Goal: Information Seeking & Learning: Check status

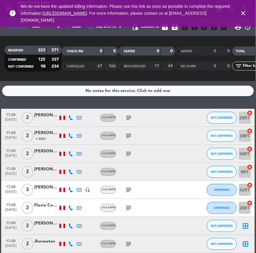
scroll to position [514, 0]
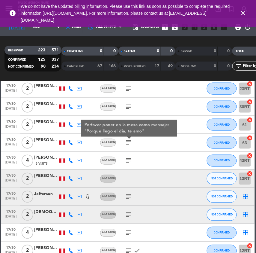
click at [243, 12] on icon "close" at bounding box center [243, 13] width 7 height 7
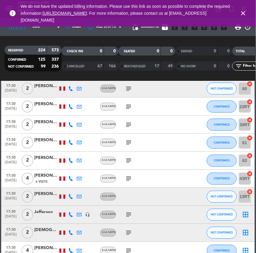
scroll to position [519, 0]
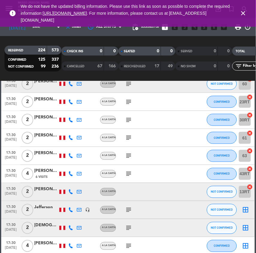
click at [128, 99] on icon "subject" at bounding box center [128, 101] width 7 height 7
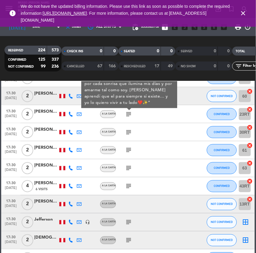
scroll to position [501, 0]
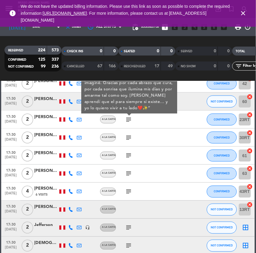
click at [129, 140] on icon "subject" at bounding box center [128, 137] width 7 height 7
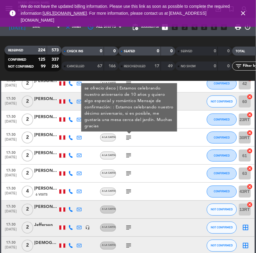
click at [130, 154] on icon "subject" at bounding box center [128, 155] width 7 height 7
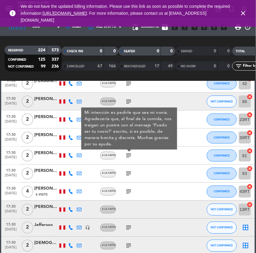
click at [40, 154] on div "[PERSON_NAME] Libias [PERSON_NAME]" at bounding box center [46, 152] width 24 height 7
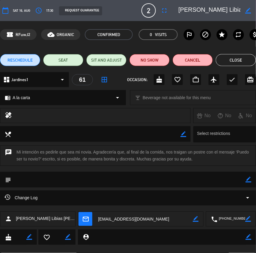
scroll to position [0, 17]
drag, startPoint x: 187, startPoint y: 8, endPoint x: 266, endPoint y: 19, distance: 79.0
click at [256, 19] on html "close × Museo [PERSON_NAME] Café - Restaurant × chrome_reader_mode List of Rese…" at bounding box center [128, 126] width 256 height 253
click at [239, 152] on div "chat Mi intención es pedirle que sea mi novia. Agradecería que, al final de la …" at bounding box center [128, 155] width 256 height 20
drag, startPoint x: 238, startPoint y: 152, endPoint x: 41, endPoint y: 160, distance: 197.0
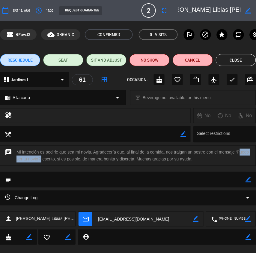
click at [41, 160] on div "chat Mi intención es pedirle que sea mi novia. Agradecería que, al final de la …" at bounding box center [128, 155] width 256 height 20
copy div "Puedo ser tu novio?"
click at [239, 56] on button "Close" at bounding box center [236, 60] width 40 height 12
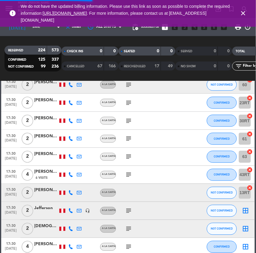
scroll to position [519, 0]
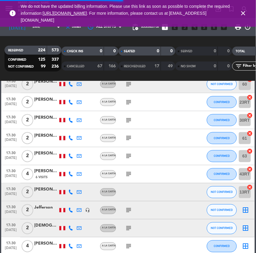
click at [122, 157] on div "subject" at bounding box center [141, 156] width 50 height 18
click at [127, 157] on icon "subject" at bounding box center [128, 155] width 7 height 7
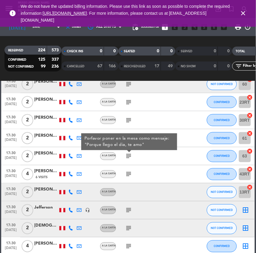
click at [130, 174] on icon "subject" at bounding box center [128, 173] width 7 height 7
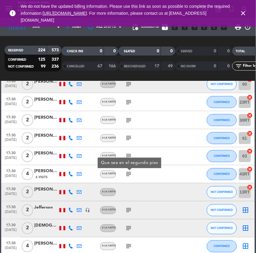
scroll to position [544, 0]
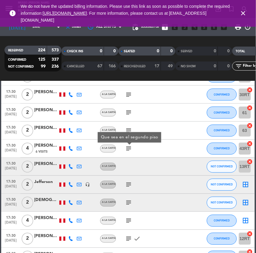
click at [130, 182] on icon "subject" at bounding box center [128, 184] width 7 height 7
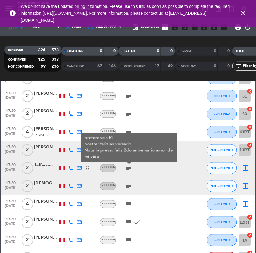
scroll to position [562, 0]
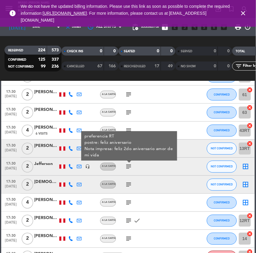
click at [130, 188] on div "subject" at bounding box center [141, 185] width 50 height 18
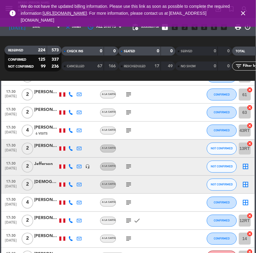
click at [129, 186] on icon "subject" at bounding box center [128, 184] width 7 height 7
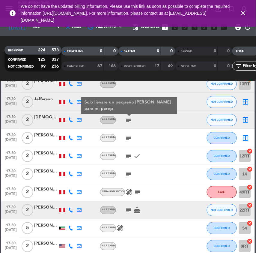
scroll to position [627, 0]
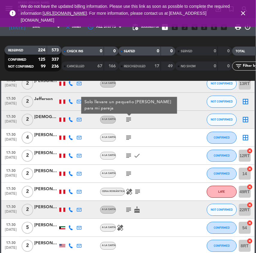
click at [128, 137] on icon "subject" at bounding box center [128, 137] width 7 height 7
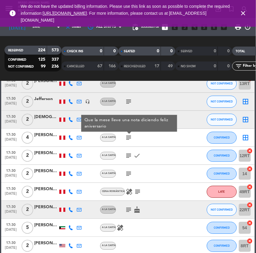
click at [128, 153] on icon "subject" at bounding box center [128, 155] width 7 height 7
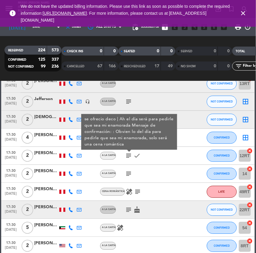
click at [129, 173] on icon "subject" at bounding box center [128, 173] width 7 height 7
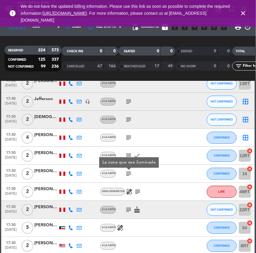
click at [137, 192] on icon "subject" at bounding box center [137, 191] width 7 height 7
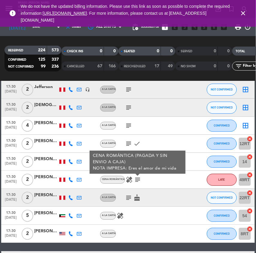
scroll to position [658, 0]
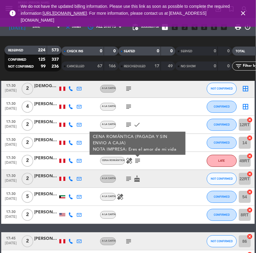
click at [44, 156] on div "[PERSON_NAME]" at bounding box center [46, 158] width 24 height 7
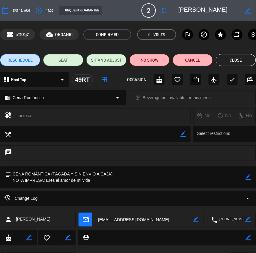
drag, startPoint x: 228, startPoint y: 9, endPoint x: 168, endPoint y: 9, distance: 60.3
click at [168, 9] on div "calendar_today Sat 16, Aug access_time 17:30 REQUEST GUARANTEE 2 [PERSON_NAME] …" at bounding box center [128, 10] width 256 height 14
drag, startPoint x: 98, startPoint y: 181, endPoint x: 46, endPoint y: 186, distance: 52.7
click at [46, 186] on textarea at bounding box center [128, 177] width 235 height 22
click at [238, 56] on button "Close" at bounding box center [236, 60] width 40 height 12
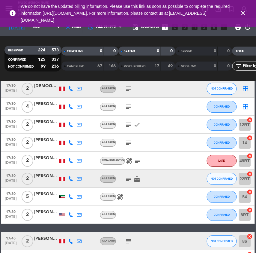
click at [157, 197] on div "healing" at bounding box center [141, 197] width 50 height 18
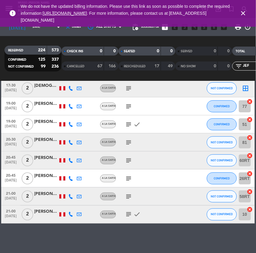
scroll to position [0, 0]
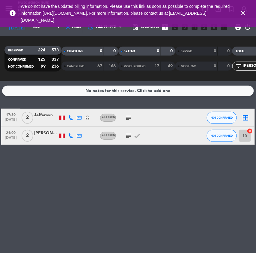
type input "[PERSON_NAME]"
click at [132, 114] on icon "subject" at bounding box center [128, 117] width 7 height 7
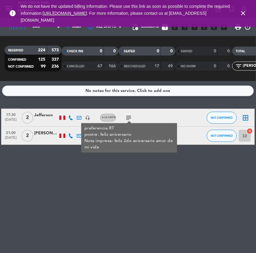
drag, startPoint x: 252, startPoint y: 65, endPoint x: 224, endPoint y: 62, distance: 28.4
click at [224, 62] on div "RESERVED 224 573 CONFIRMED 125 337 NOT CONFIRMED 99 236 CHECK INS 0 0 CANCELLED…" at bounding box center [128, 58] width 256 height 33
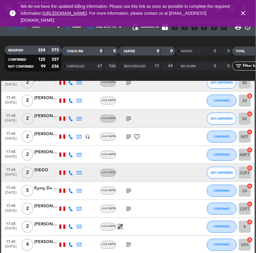
scroll to position [786, 0]
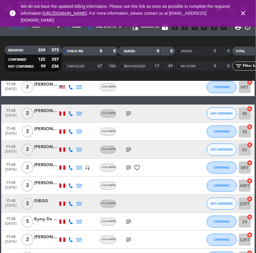
click at [130, 114] on icon "subject" at bounding box center [128, 113] width 7 height 7
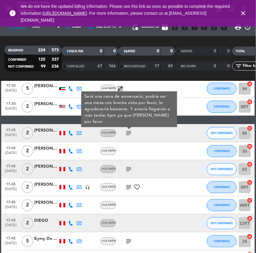
scroll to position [766, 0]
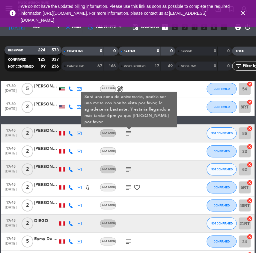
click at [129, 172] on icon "subject" at bounding box center [128, 169] width 7 height 7
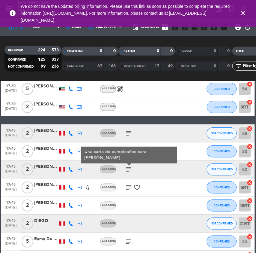
click at [128, 187] on icon "subject" at bounding box center [128, 187] width 7 height 7
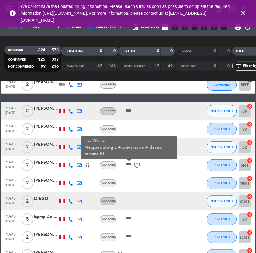
scroll to position [827, 0]
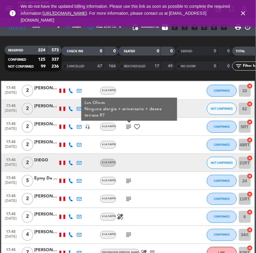
click at [130, 179] on icon "subject" at bounding box center [128, 180] width 7 height 7
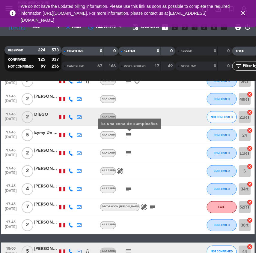
scroll to position [873, 0]
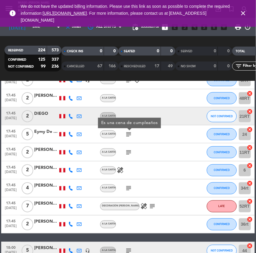
click at [130, 153] on icon "subject" at bounding box center [128, 152] width 7 height 7
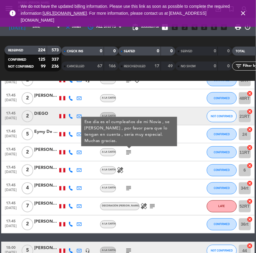
click at [128, 186] on icon "subject" at bounding box center [128, 188] width 7 height 7
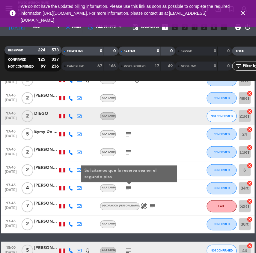
scroll to position [888, 0]
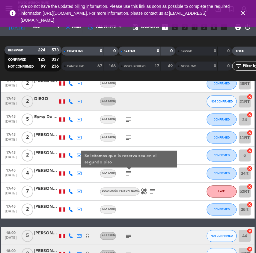
click at [149, 190] on icon "subject" at bounding box center [152, 191] width 7 height 7
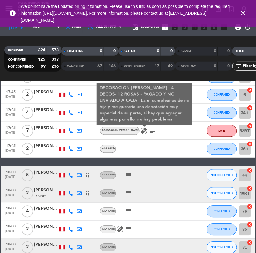
scroll to position [949, 0]
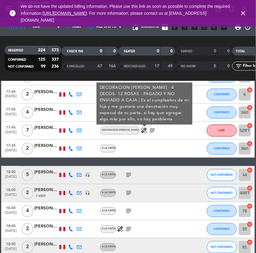
click at [128, 176] on icon "subject" at bounding box center [128, 174] width 7 height 7
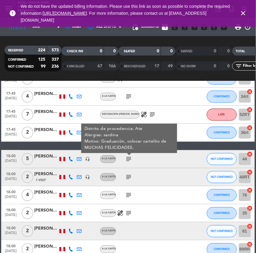
scroll to position [965, 0]
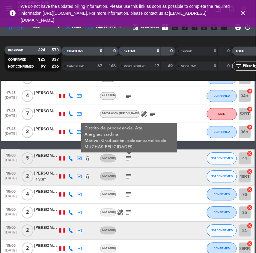
click at [129, 174] on icon "subject" at bounding box center [128, 176] width 7 height 7
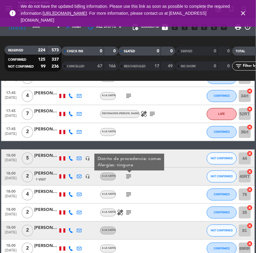
click at [130, 194] on icon "subject" at bounding box center [128, 194] width 7 height 7
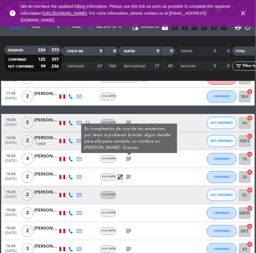
scroll to position [1025, 0]
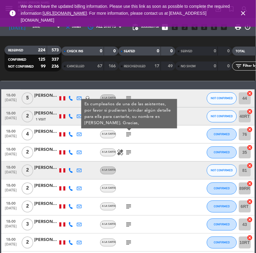
click at [129, 154] on icon "subject" at bounding box center [128, 152] width 7 height 7
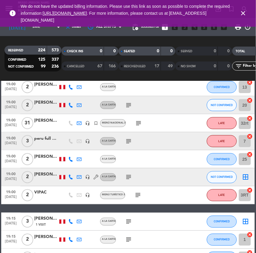
scroll to position [2071, 0]
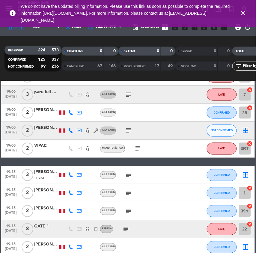
click at [139, 146] on icon "subject" at bounding box center [137, 148] width 7 height 7
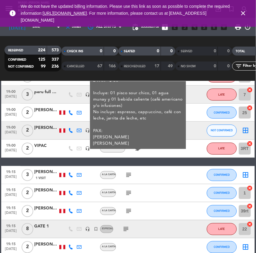
click at [130, 173] on icon "subject" at bounding box center [128, 174] width 7 height 7
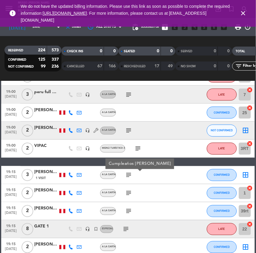
scroll to position [2090, 0]
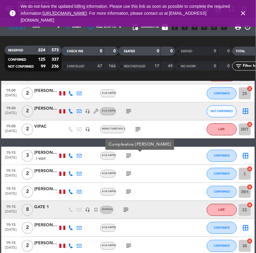
click at [130, 173] on icon "subject" at bounding box center [128, 173] width 7 height 7
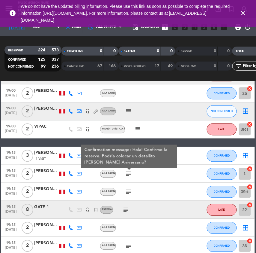
click at [125, 195] on icon "subject" at bounding box center [128, 191] width 7 height 7
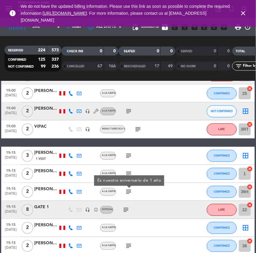
click at [128, 172] on icon "subject" at bounding box center [128, 173] width 7 height 7
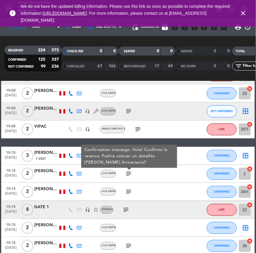
click at [131, 192] on icon "subject" at bounding box center [128, 191] width 7 height 7
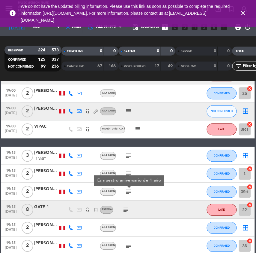
click at [127, 213] on icon "subject" at bounding box center [125, 209] width 7 height 7
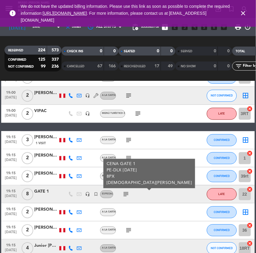
scroll to position [2106, 0]
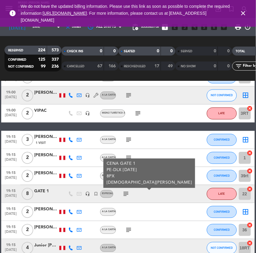
click at [130, 231] on icon "subject" at bounding box center [128, 229] width 7 height 7
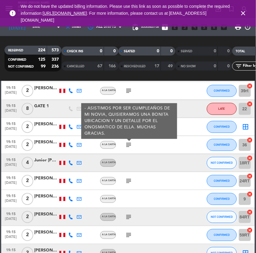
scroll to position [2192, 0]
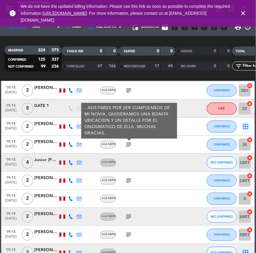
click at [129, 180] on icon "subject" at bounding box center [128, 180] width 7 height 7
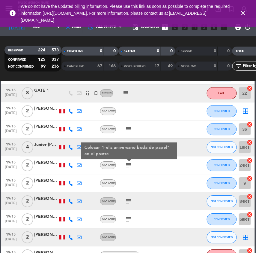
scroll to position [2208, 0]
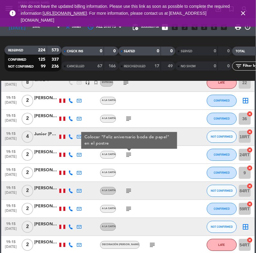
click at [131, 191] on icon "subject" at bounding box center [128, 190] width 7 height 7
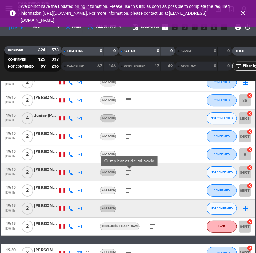
scroll to position [2237, 0]
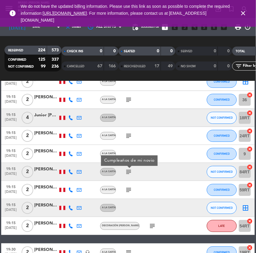
click at [131, 191] on icon "subject" at bounding box center [128, 189] width 7 height 7
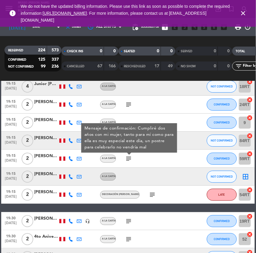
scroll to position [2268, 0]
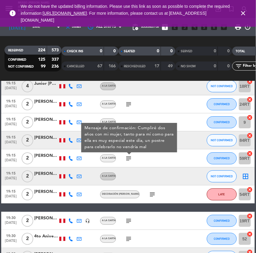
click at [149, 192] on icon "subject" at bounding box center [152, 194] width 7 height 7
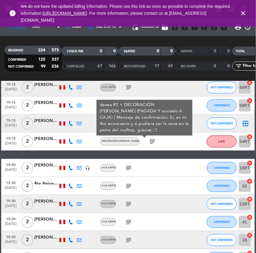
scroll to position [2322, 0]
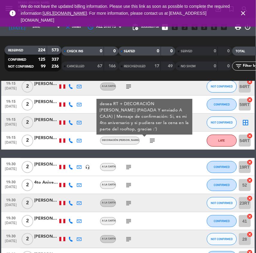
click at [125, 166] on span "subject" at bounding box center [129, 166] width 8 height 7
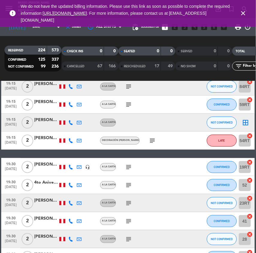
click at [127, 167] on icon "subject" at bounding box center [128, 166] width 7 height 7
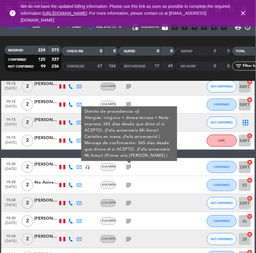
click at [131, 188] on icon "subject" at bounding box center [128, 184] width 7 height 7
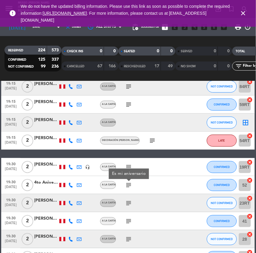
click at [130, 203] on icon "subject" at bounding box center [128, 202] width 7 height 7
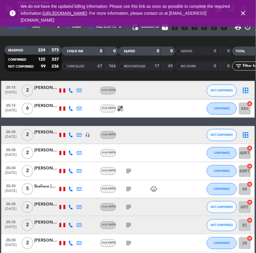
scroll to position [3405, 0]
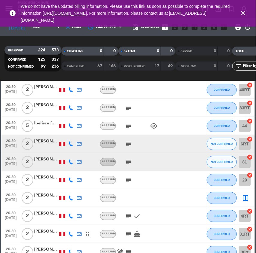
click at [128, 162] on icon "subject" at bounding box center [128, 161] width 7 height 7
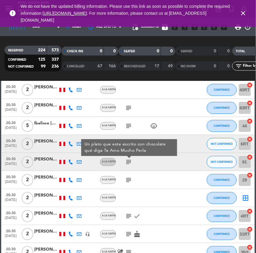
click at [129, 179] on icon "subject" at bounding box center [128, 179] width 7 height 7
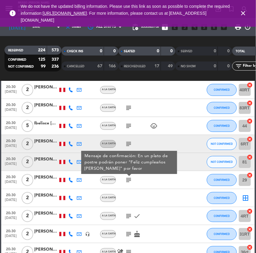
scroll to position [3486, 0]
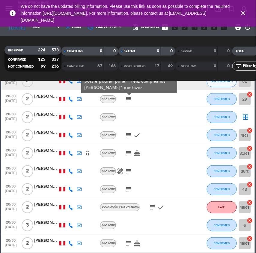
click at [128, 137] on icon "subject" at bounding box center [128, 134] width 7 height 7
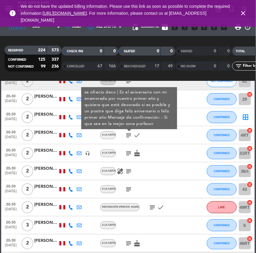
click at [128, 150] on icon "subject" at bounding box center [128, 152] width 7 height 7
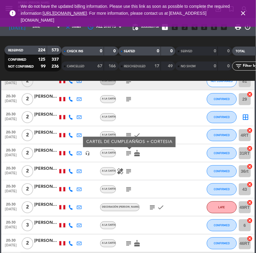
click at [129, 176] on div "healing subject" at bounding box center [141, 171] width 50 height 18
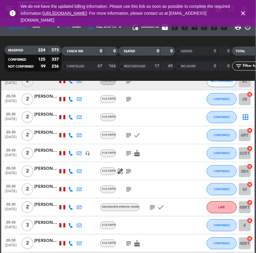
click at [129, 175] on div "healing subject" at bounding box center [141, 171] width 50 height 18
click at [129, 172] on icon "subject" at bounding box center [128, 170] width 7 height 7
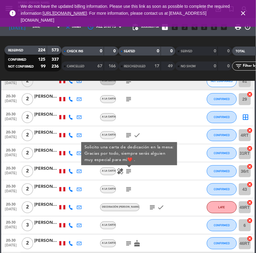
click at [129, 187] on icon "subject" at bounding box center [128, 188] width 7 height 7
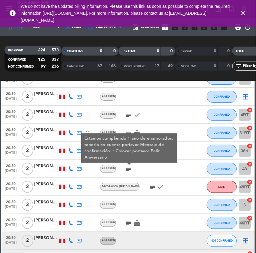
scroll to position [3516, 0]
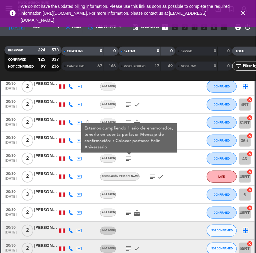
click at [149, 178] on icon "subject" at bounding box center [152, 176] width 7 height 7
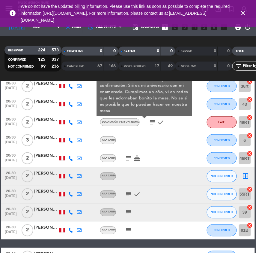
scroll to position [3571, 0]
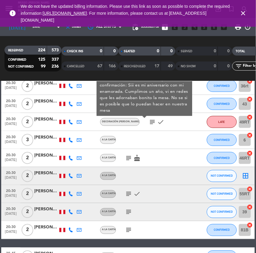
click at [129, 160] on icon "subject" at bounding box center [128, 157] width 7 height 7
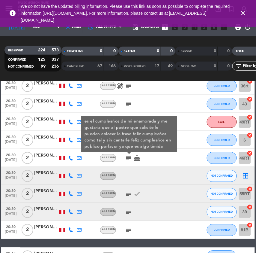
click at [130, 196] on icon "subject" at bounding box center [128, 193] width 7 height 7
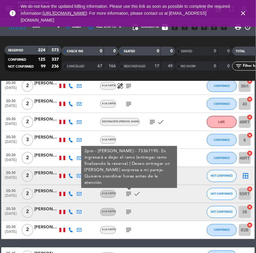
click at [130, 208] on icon "subject" at bounding box center [128, 211] width 7 height 7
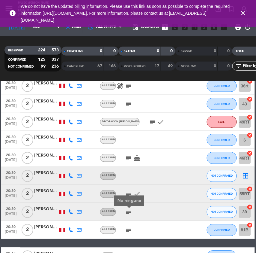
click at [132, 227] on icon "subject" at bounding box center [128, 229] width 7 height 7
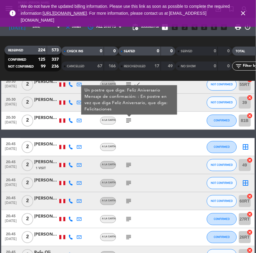
scroll to position [3681, 0]
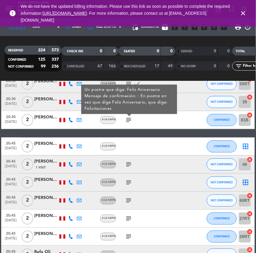
click at [130, 165] on icon "subject" at bounding box center [128, 164] width 7 height 7
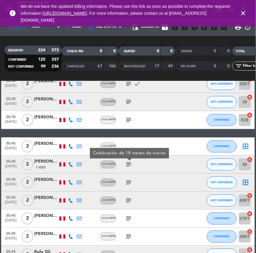
click at [130, 179] on icon "subject" at bounding box center [128, 182] width 7 height 7
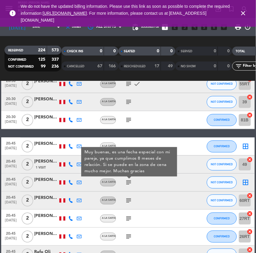
click at [129, 199] on icon "subject" at bounding box center [128, 200] width 7 height 7
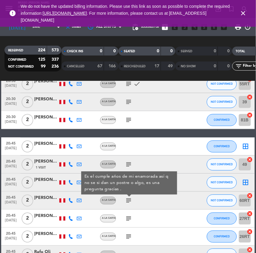
click at [127, 229] on div "subject" at bounding box center [141, 237] width 50 height 18
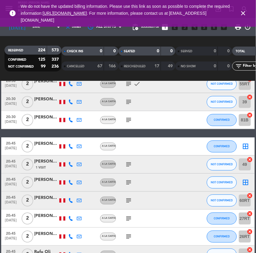
click at [127, 220] on icon "subject" at bounding box center [128, 218] width 7 height 7
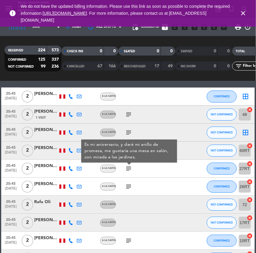
scroll to position [3731, 0]
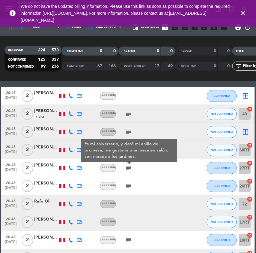
click at [132, 185] on icon "subject" at bounding box center [128, 185] width 7 height 7
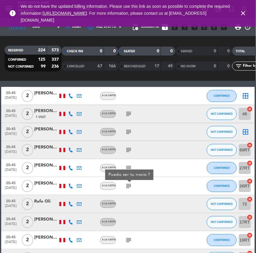
scroll to position [3761, 0]
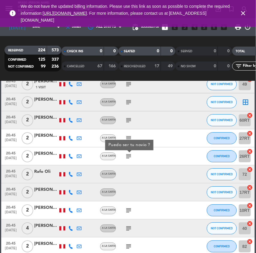
click at [128, 206] on div "subject" at bounding box center [141, 210] width 50 height 18
click at [128, 210] on icon "subject" at bounding box center [128, 209] width 7 height 7
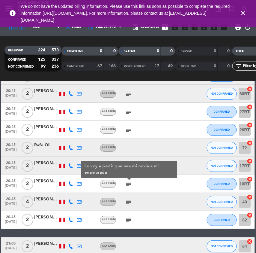
scroll to position [3793, 0]
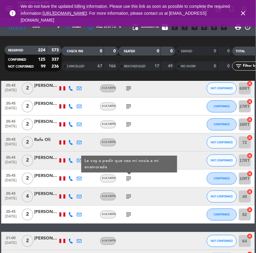
click at [125, 194] on span "subject" at bounding box center [129, 196] width 8 height 7
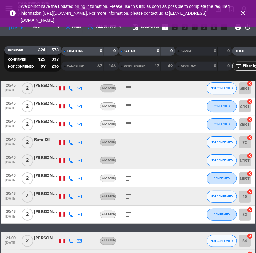
click at [130, 197] on icon "subject" at bounding box center [128, 196] width 7 height 7
click at [130, 211] on icon "subject" at bounding box center [128, 214] width 7 height 7
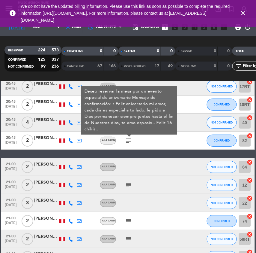
scroll to position [3867, 0]
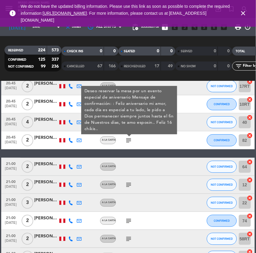
click at [133, 187] on span "subject" at bounding box center [129, 184] width 8 height 7
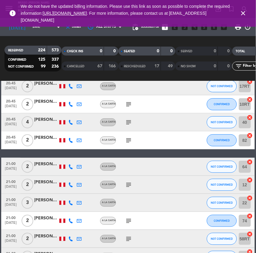
click at [130, 187] on icon "subject" at bounding box center [128, 184] width 7 height 7
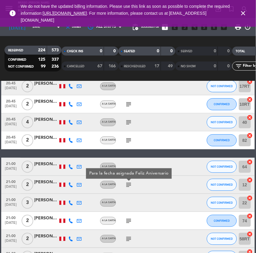
scroll to position [3912, 0]
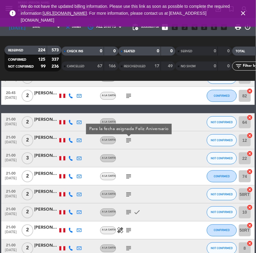
click at [129, 178] on icon "subject" at bounding box center [128, 176] width 7 height 7
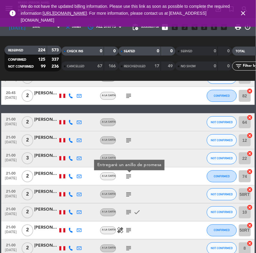
click at [129, 193] on icon "subject" at bounding box center [128, 194] width 7 height 7
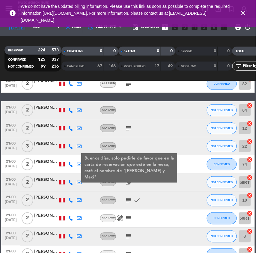
scroll to position [3924, 0]
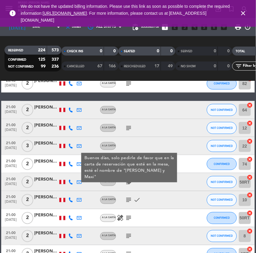
click at [129, 193] on div "subject check" at bounding box center [141, 200] width 50 height 18
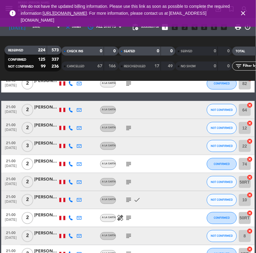
click at [129, 202] on icon "subject" at bounding box center [128, 199] width 7 height 7
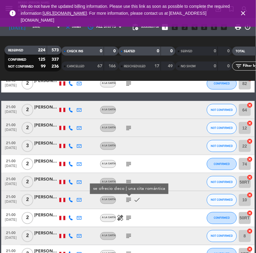
scroll to position [3957, 0]
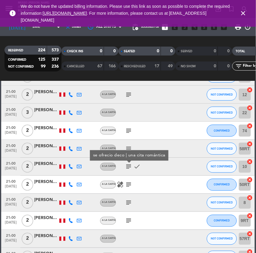
click at [129, 184] on icon "subject" at bounding box center [128, 184] width 7 height 7
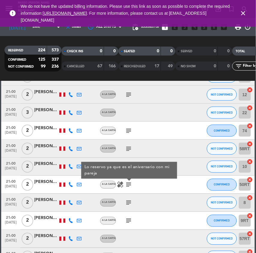
click at [131, 194] on div "subject" at bounding box center [141, 203] width 50 height 18
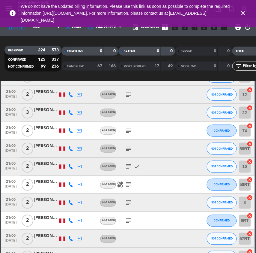
click at [130, 200] on icon "subject" at bounding box center [128, 202] width 7 height 7
click at [129, 214] on div "subject" at bounding box center [141, 221] width 50 height 18
click at [129, 218] on icon "subject" at bounding box center [128, 220] width 7 height 7
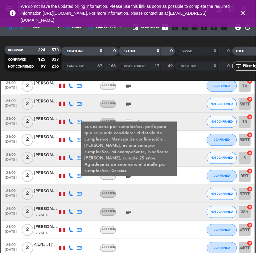
scroll to position [4005, 0]
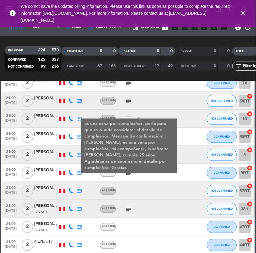
click at [128, 204] on div "subject" at bounding box center [141, 209] width 50 height 18
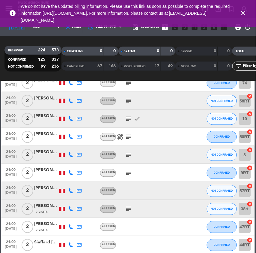
click at [128, 204] on div "subject" at bounding box center [141, 209] width 50 height 18
click at [129, 209] on icon "subject" at bounding box center [128, 208] width 7 height 7
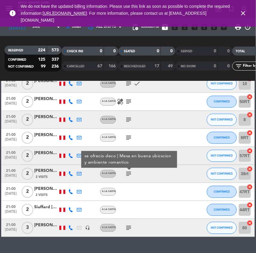
scroll to position [4054, 0]
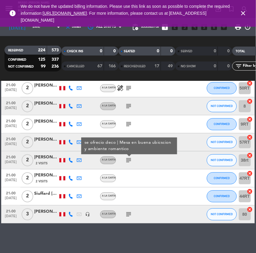
click at [129, 215] on icon "subject" at bounding box center [128, 214] width 7 height 7
